Goal: Information Seeking & Learning: Stay updated

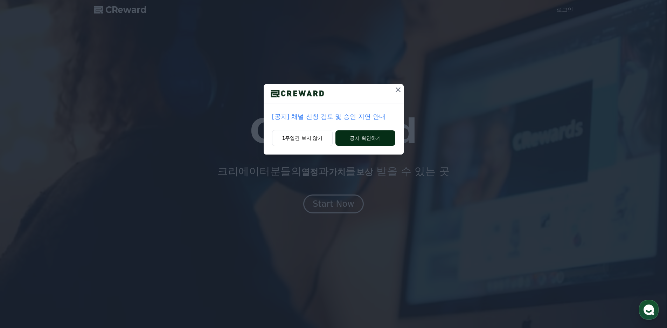
click at [351, 136] on button "공지 확인하기" at bounding box center [366, 137] width 60 height 15
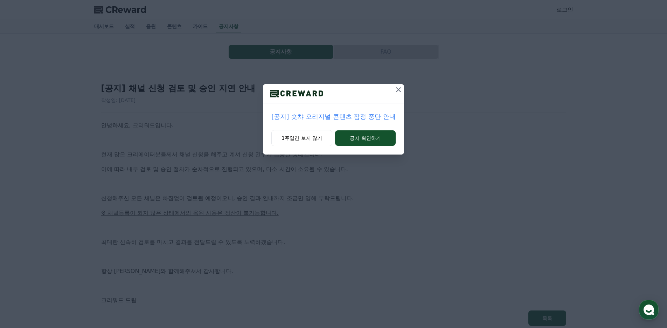
click at [400, 92] on icon at bounding box center [398, 89] width 8 height 8
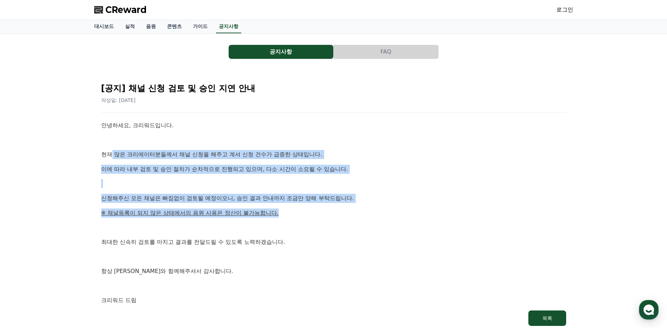
drag, startPoint x: 112, startPoint y: 157, endPoint x: 309, endPoint y: 216, distance: 205.0
click at [309, 216] on div "안녕하세요, 크리워드입니다. 현재 많은 크리에이터분들께서 채널 신청을 해주고 계셔 신청 건수가 급증한 상태입니다. 이에 따라 내부 검토 및 승…" at bounding box center [333, 213] width 465 height 184
click at [309, 216] on p "※ 채널등록이 되지 않은 상태에서의 음원 사용은 정산이 불가능합니다." at bounding box center [333, 212] width 465 height 9
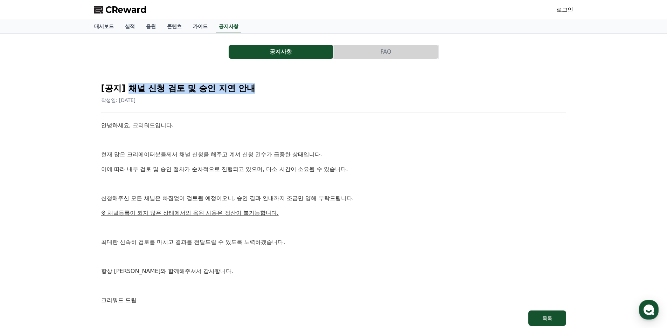
drag, startPoint x: 130, startPoint y: 89, endPoint x: 260, endPoint y: 89, distance: 130.3
click at [260, 89] on h2 "[공지] 채널 신청 검토 및 승인 지연 안내" at bounding box center [333, 88] width 465 height 11
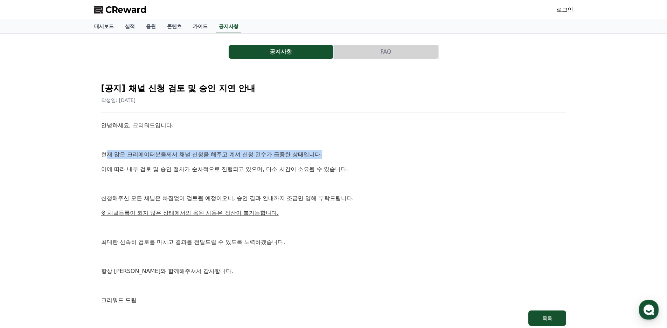
drag, startPoint x: 108, startPoint y: 154, endPoint x: 326, endPoint y: 154, distance: 218.9
click at [326, 154] on p "현재 많은 크리에이터분들께서 채널 신청을 해주고 계셔 신청 건수가 급증한 상태입니다." at bounding box center [333, 154] width 465 height 9
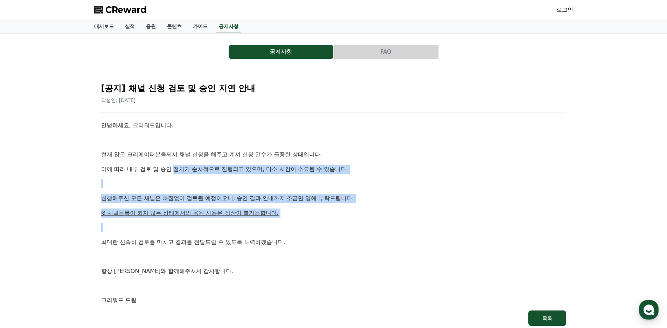
drag, startPoint x: 174, startPoint y: 166, endPoint x: 338, endPoint y: 227, distance: 174.4
click at [338, 227] on div "안녕하세요, 크리워드입니다. 현재 많은 크리에이터분들께서 채널 신청을 해주고 계셔 신청 건수가 급증한 상태입니다. 이에 따라 내부 검토 및 승…" at bounding box center [333, 213] width 465 height 184
click at [340, 228] on p at bounding box center [333, 227] width 465 height 9
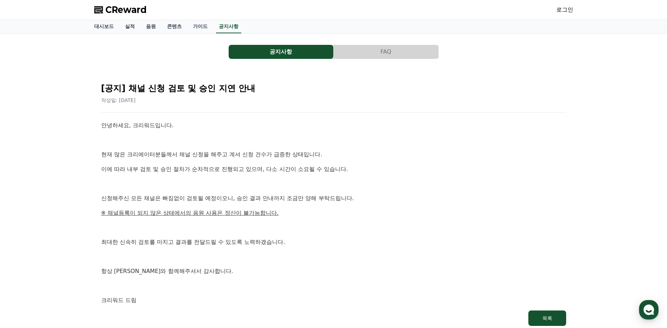
click at [114, 12] on span "CReward" at bounding box center [125, 9] width 41 height 11
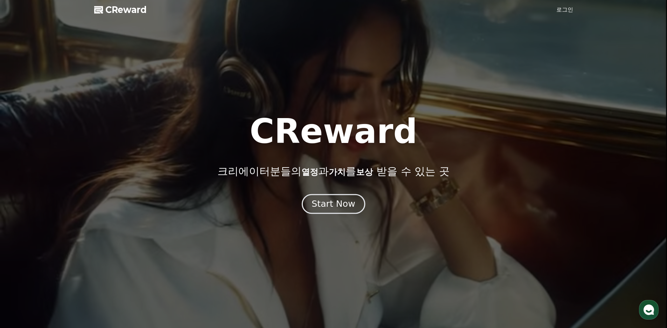
click at [332, 202] on div "Start Now" at bounding box center [333, 204] width 43 height 12
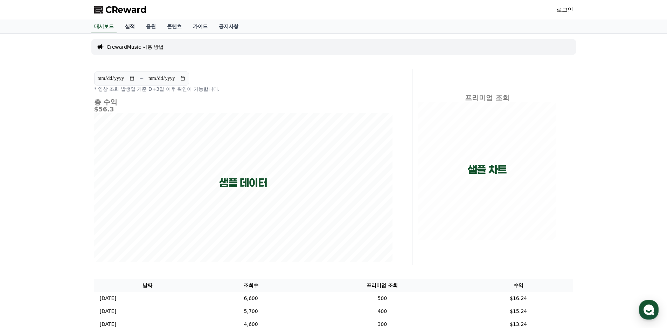
click at [133, 28] on link "실적" at bounding box center [129, 26] width 21 height 13
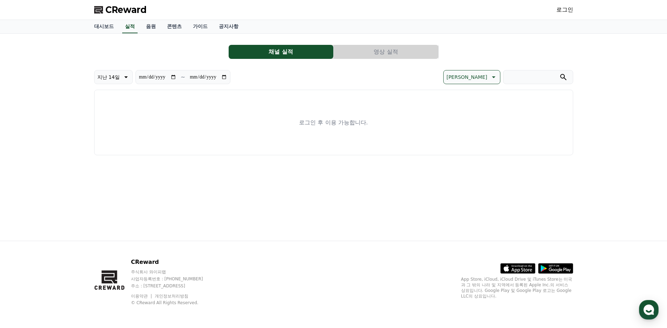
click at [370, 50] on button "영상 실적" at bounding box center [386, 52] width 105 height 14
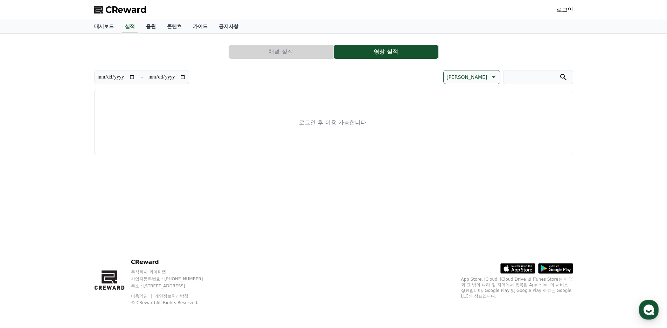
click at [147, 25] on link "음원" at bounding box center [150, 26] width 21 height 13
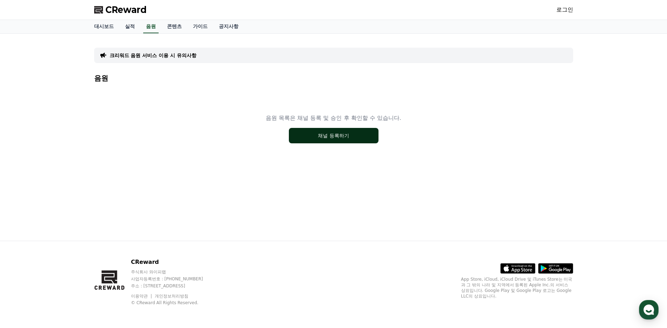
click at [321, 136] on button "채널 등록하기" at bounding box center [334, 135] width 90 height 15
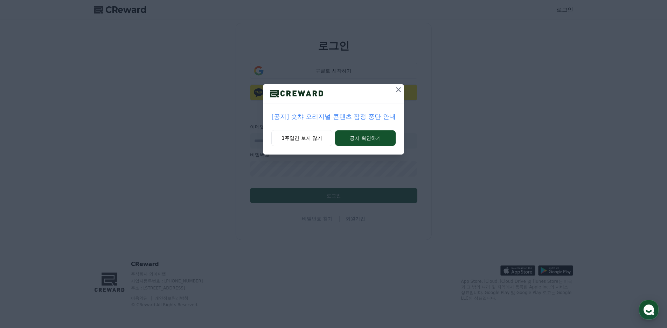
click at [315, 118] on p "[공지] 숏챠 오리지널 콘텐츠 잠정 중단 안내" at bounding box center [333, 117] width 124 height 10
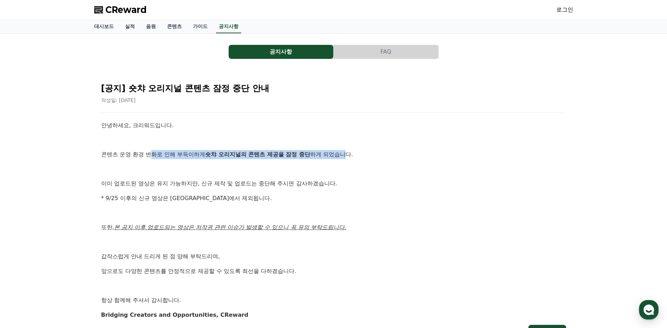
drag, startPoint x: 152, startPoint y: 150, endPoint x: 348, endPoint y: 147, distance: 195.5
click at [348, 147] on div "안녕하세요, 크리워드입니다. 콘텐츠 운영 환경 변화로 인해 부득이하게 숏챠 오리지널의 콘텐츠 제공을 잠정 중단 하게 되었습니다. 이미 업로드된…" at bounding box center [333, 220] width 465 height 198
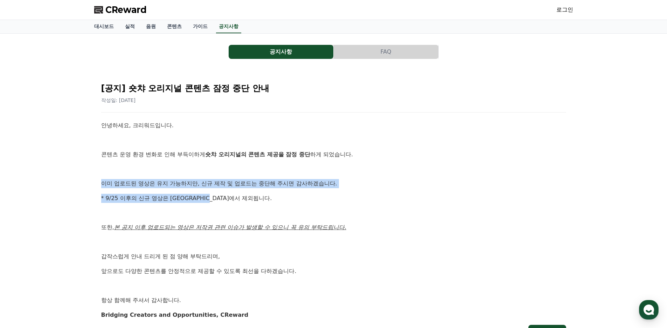
drag, startPoint x: 103, startPoint y: 183, endPoint x: 251, endPoint y: 197, distance: 148.5
click at [251, 197] on div "안녕하세요, 크리워드입니다. 콘텐츠 운영 환경 변화로 인해 부득이하게 숏챠 오리지널의 콘텐츠 제공을 잠정 중단 하게 되었습니다. 이미 업로드된…" at bounding box center [333, 220] width 465 height 198
click at [251, 197] on p "* 9/25 이후의 신규 영상은 정산에서 제외됩니다." at bounding box center [333, 198] width 465 height 9
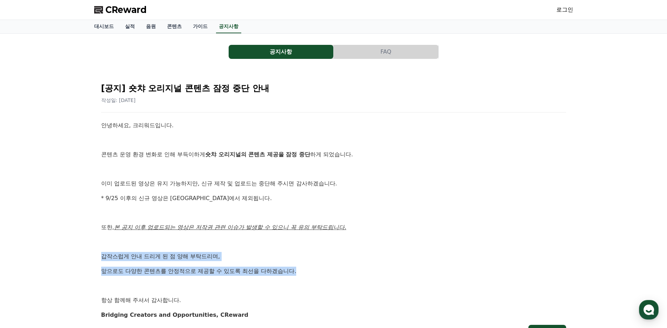
drag, startPoint x: 101, startPoint y: 257, endPoint x: 314, endPoint y: 268, distance: 212.9
click at [314, 268] on div "안녕하세요, 크리워드입니다. 콘텐츠 운영 환경 변화로 인해 부득이하게 숏챠 오리지널의 콘텐츠 제공을 잠정 중단 하게 되었습니다. 이미 업로드된…" at bounding box center [333, 220] width 465 height 198
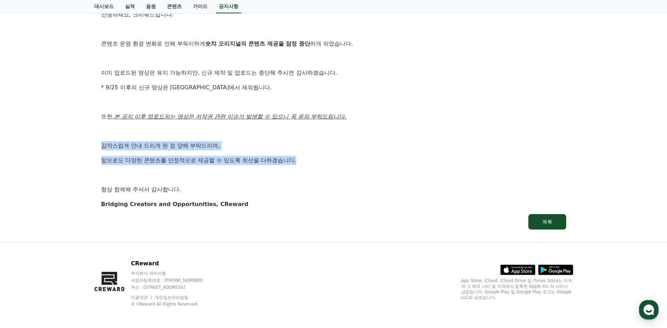
scroll to position [112, 0]
